Goal: Check status: Check status

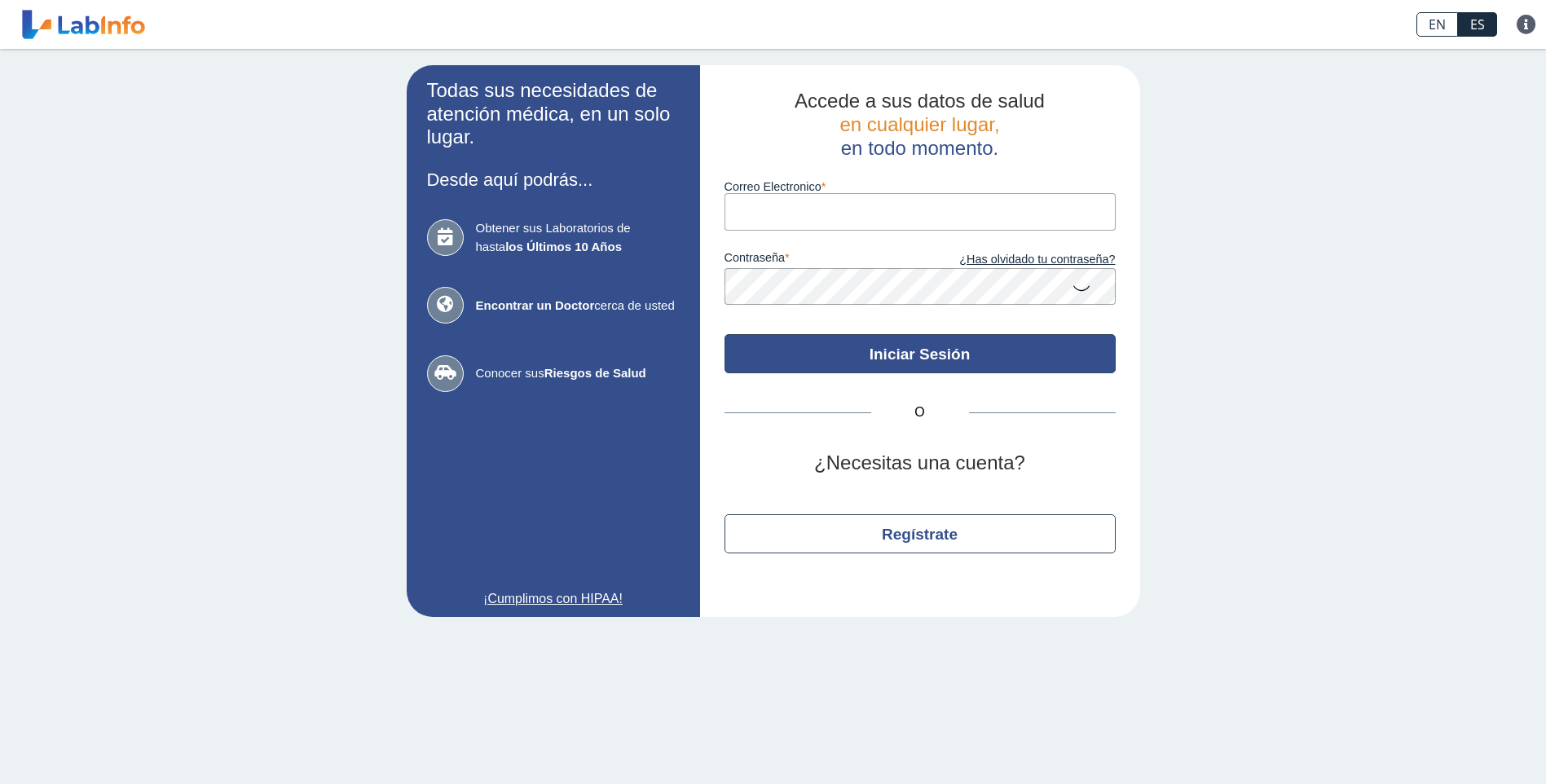
type input "[EMAIL_ADDRESS][DOMAIN_NAME]"
click at [880, 352] on button "Iniciar Sesión" at bounding box center [920, 353] width 391 height 39
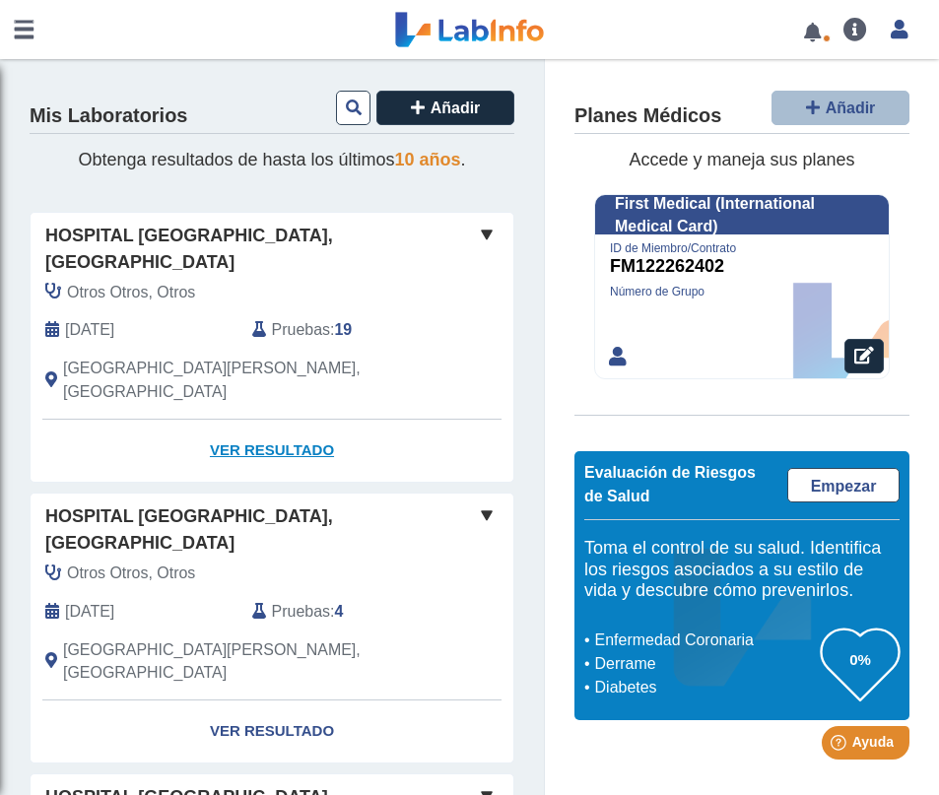
click at [252, 420] on link "Ver Resultado" at bounding box center [272, 451] width 483 height 62
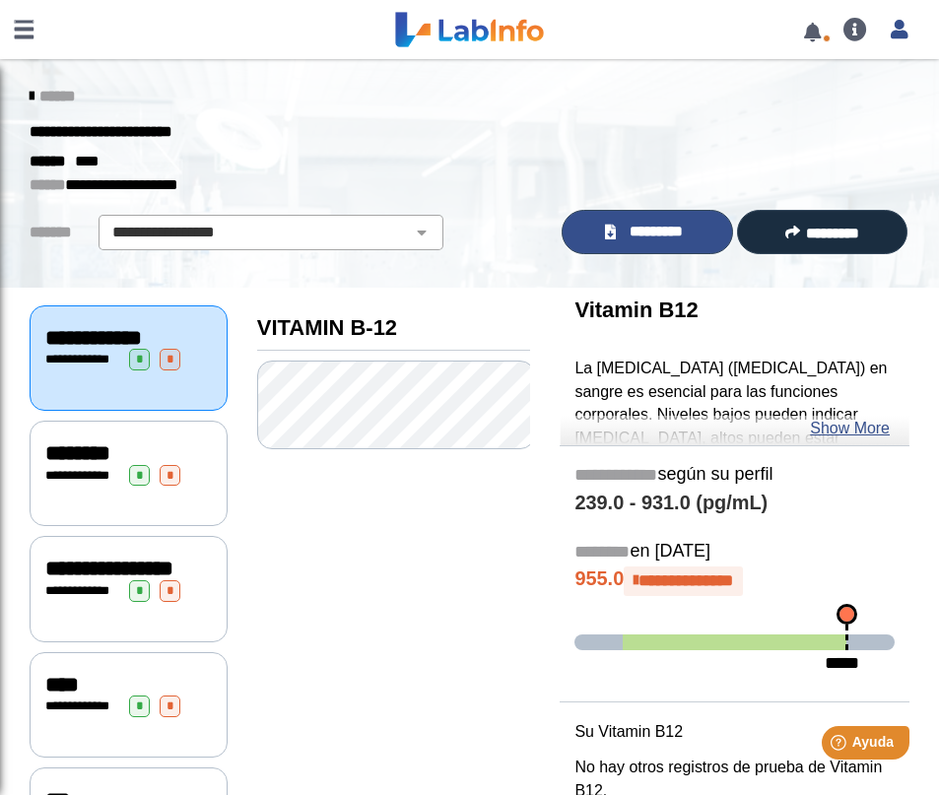
click at [627, 230] on span "*********" at bounding box center [656, 232] width 68 height 23
